Goal: Check status: Check status

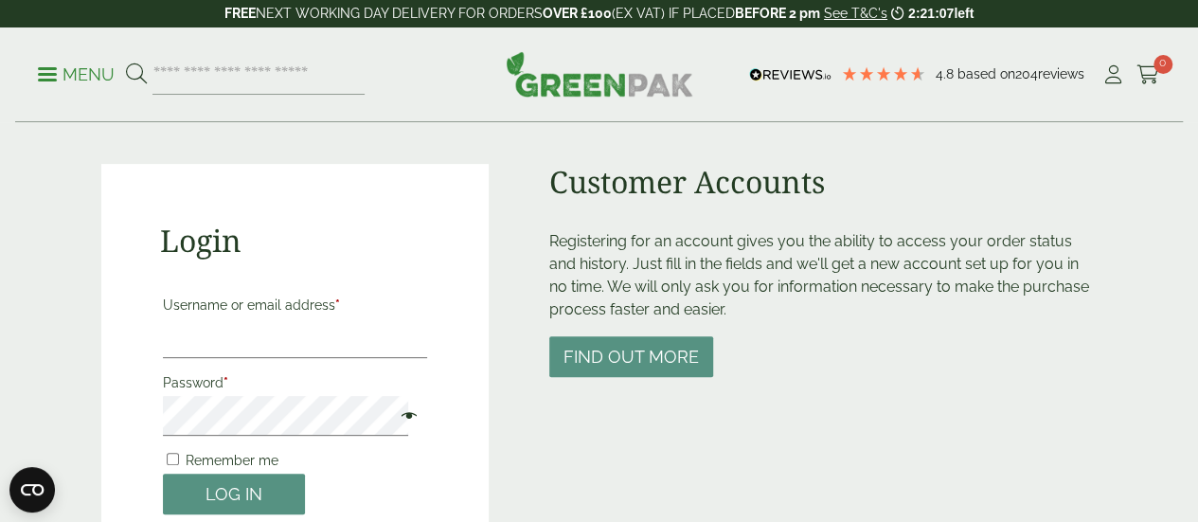
scroll to position [129, 0]
click at [296, 333] on input "Username or email address *" at bounding box center [295, 337] width 265 height 40
type input "**********"
click at [163, 473] on button "Log in" at bounding box center [234, 493] width 142 height 41
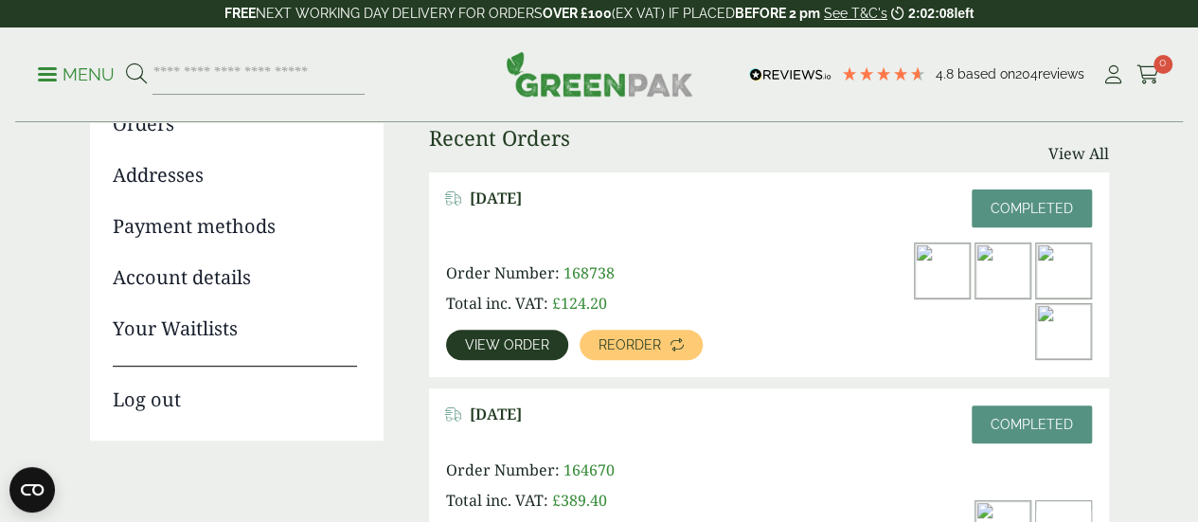
scroll to position [236, 0]
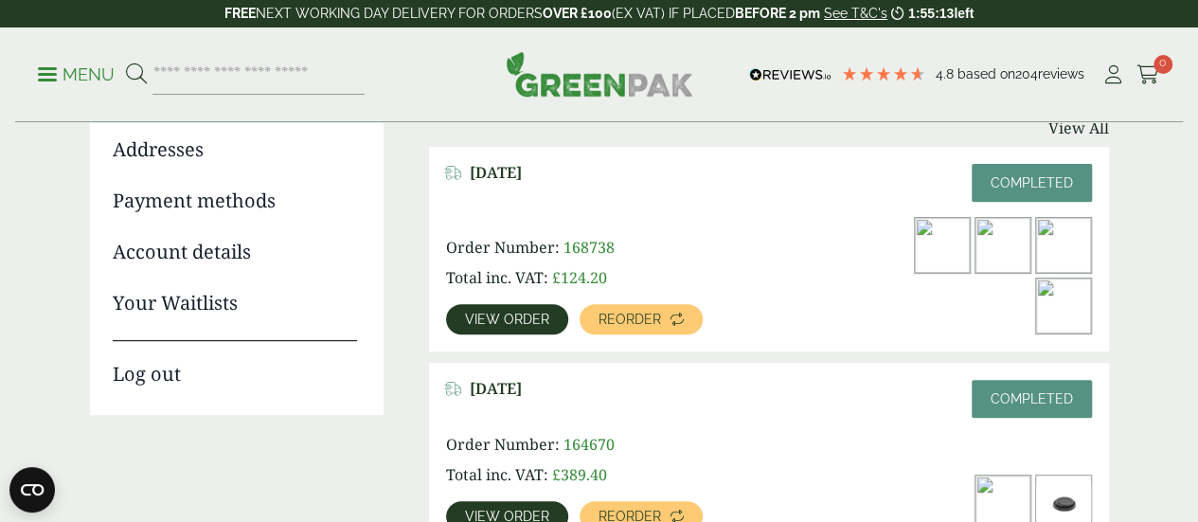
scroll to position [143, 0]
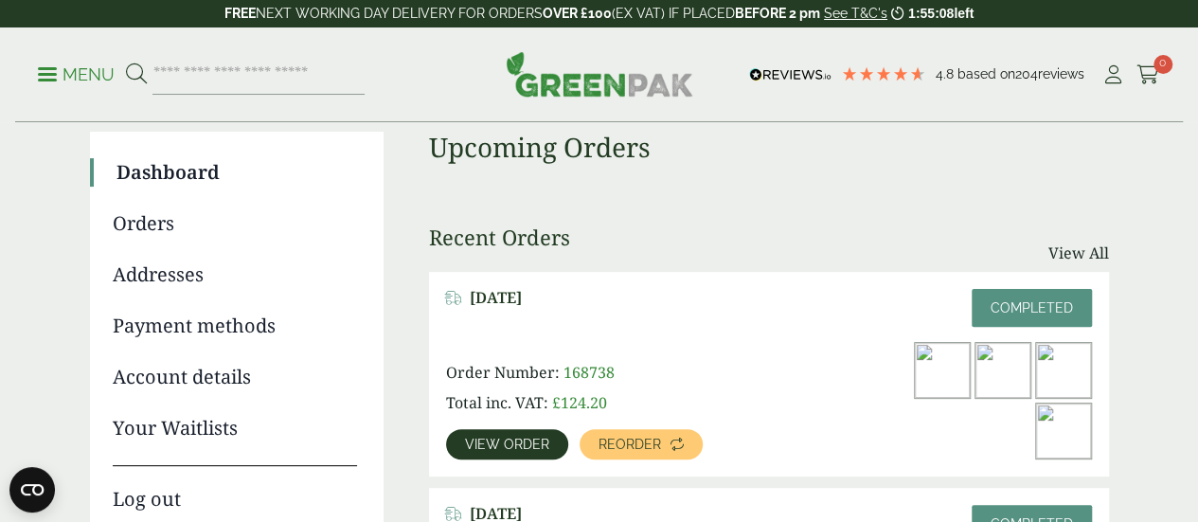
click at [521, 438] on span "View order" at bounding box center [507, 444] width 84 height 13
